Goal: Information Seeking & Learning: Learn about a topic

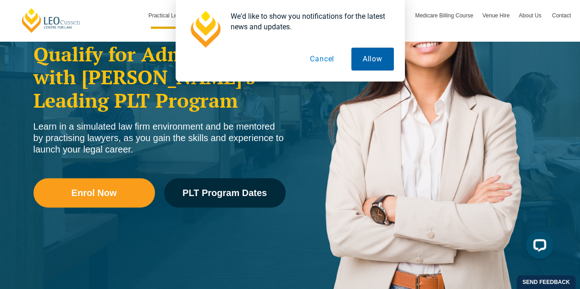
click at [382, 58] on button "Allow" at bounding box center [372, 59] width 43 height 23
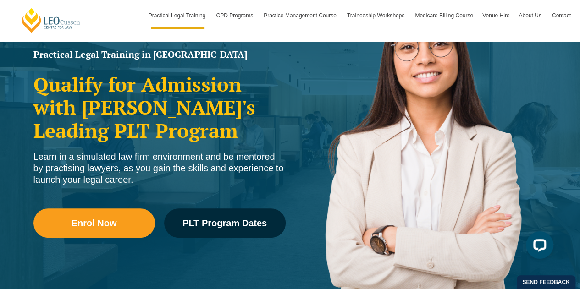
scroll to position [124, 0]
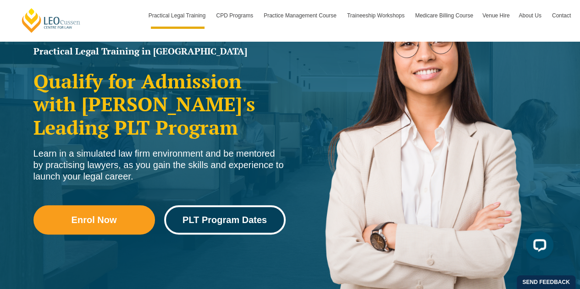
click at [217, 222] on span "PLT Program Dates" at bounding box center [225, 220] width 84 height 9
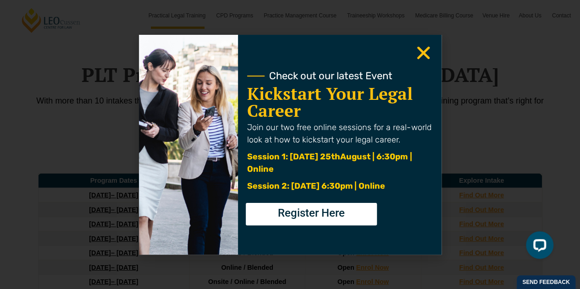
scroll to position [1171, 0]
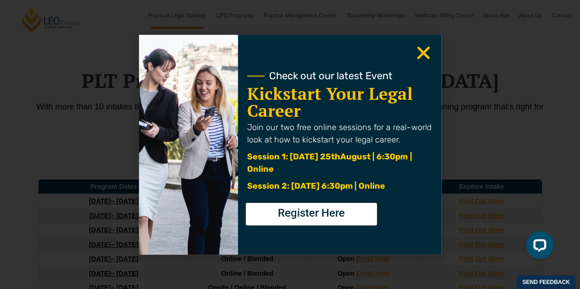
click at [420, 51] on use "Close" at bounding box center [423, 52] width 13 height 13
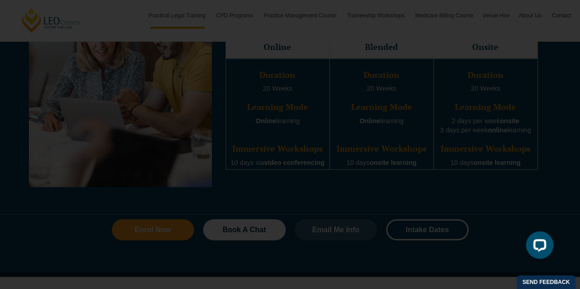
scroll to position [916, 0]
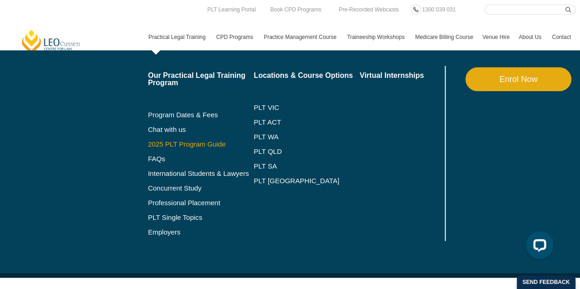
click at [171, 145] on link "2025 PLT Program Guide" at bounding box center [189, 144] width 83 height 7
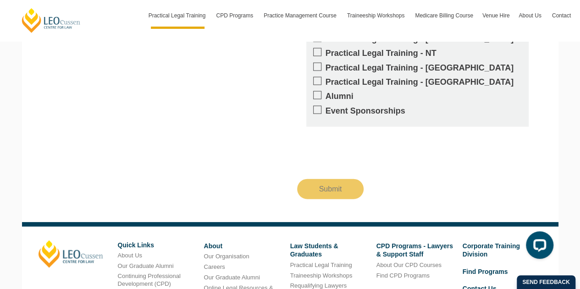
scroll to position [1073, 0]
